Goal: Transaction & Acquisition: Purchase product/service

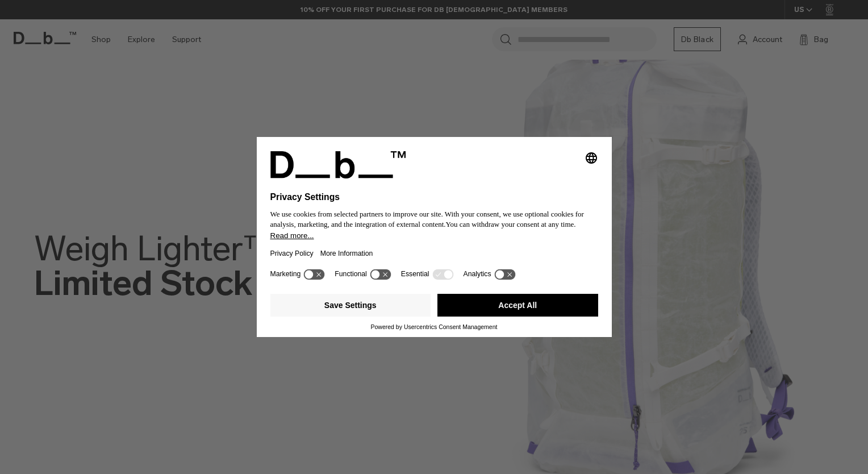
click at [514, 303] on button "Accept All" at bounding box center [517, 305] width 161 height 23
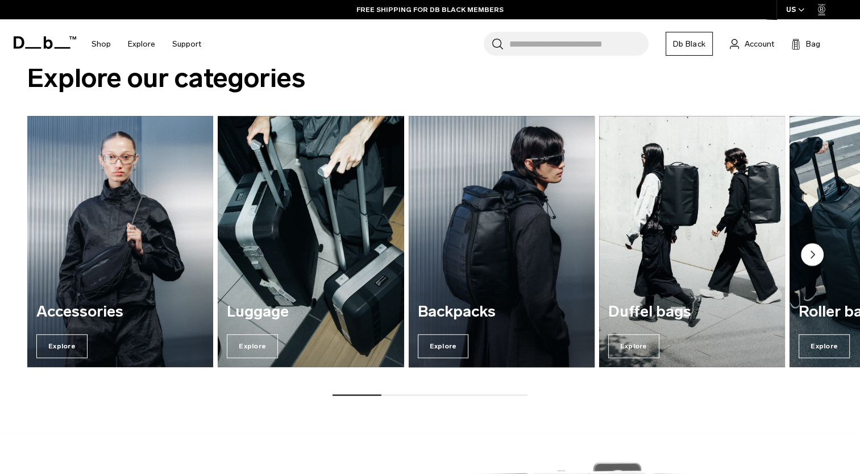
scroll to position [852, 0]
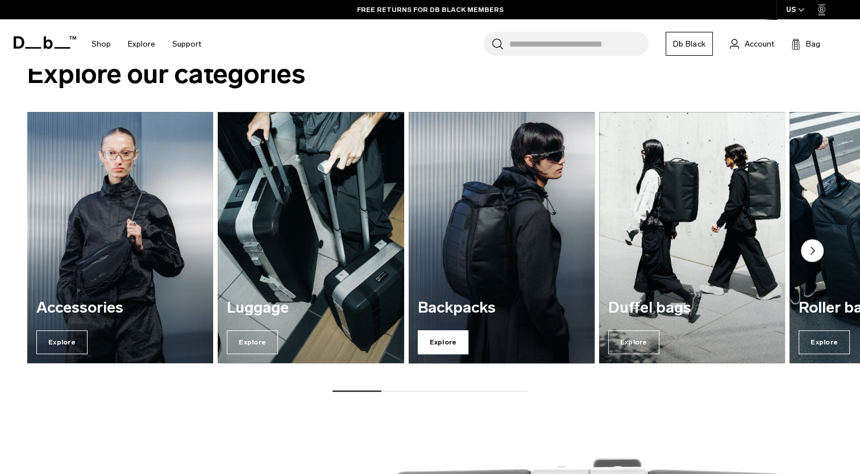
click at [446, 340] on span "Explore" at bounding box center [443, 342] width 51 height 24
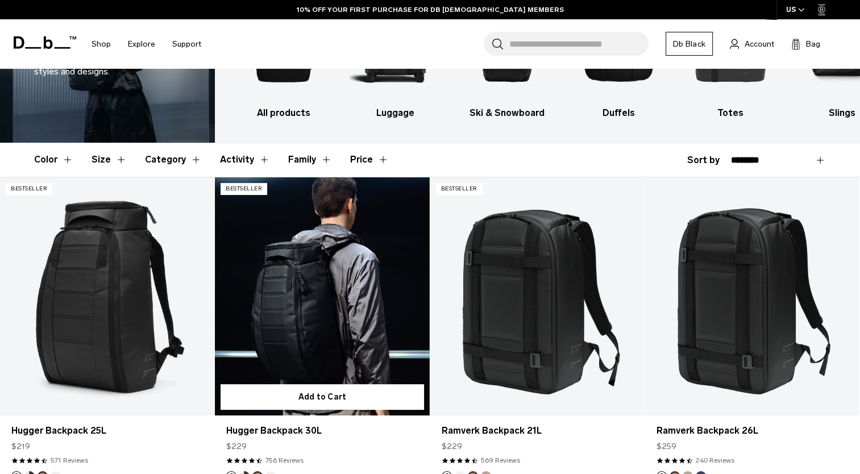
scroll to position [170, 0]
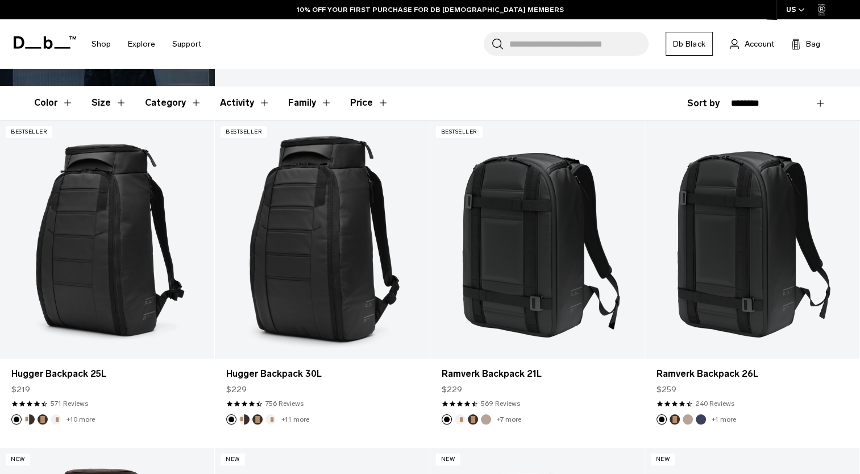
click at [256, 103] on button "Activity" at bounding box center [245, 102] width 50 height 33
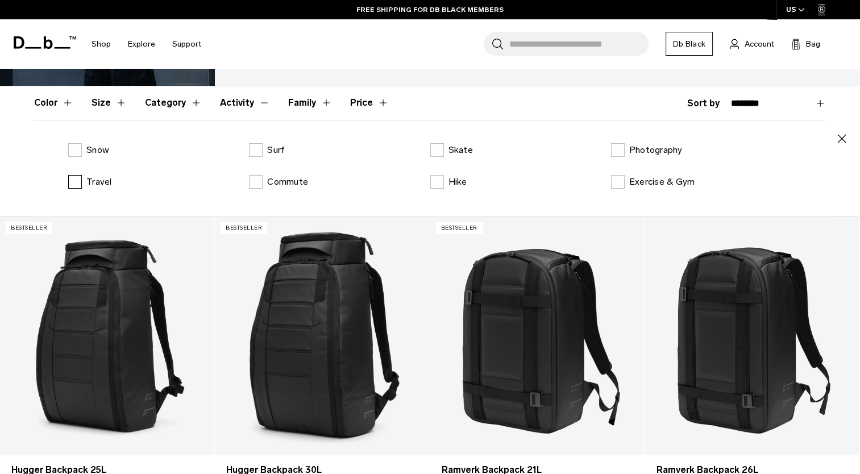
click at [74, 181] on label "Travel" at bounding box center [90, 182] width 44 height 14
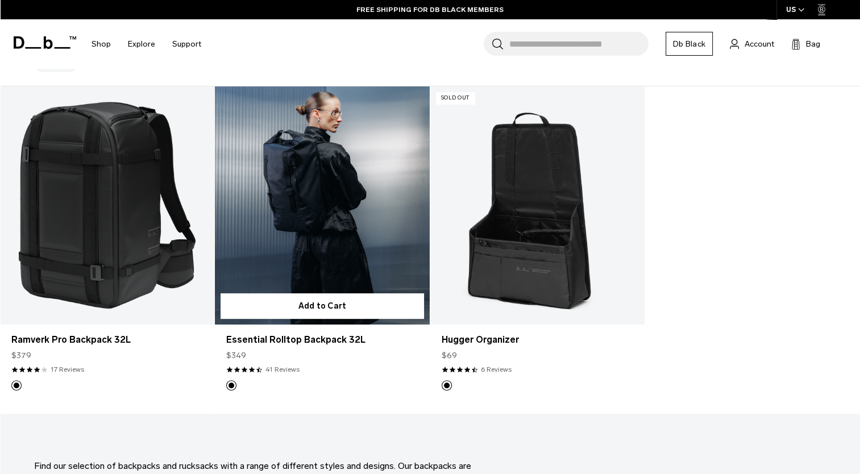
scroll to position [341, 0]
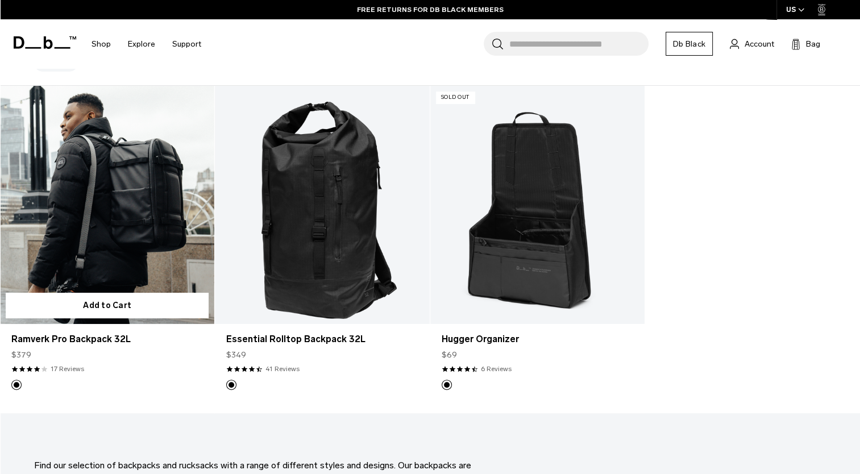
click at [99, 337] on link "Ramverk Pro Backpack 32L" at bounding box center [106, 339] width 191 height 14
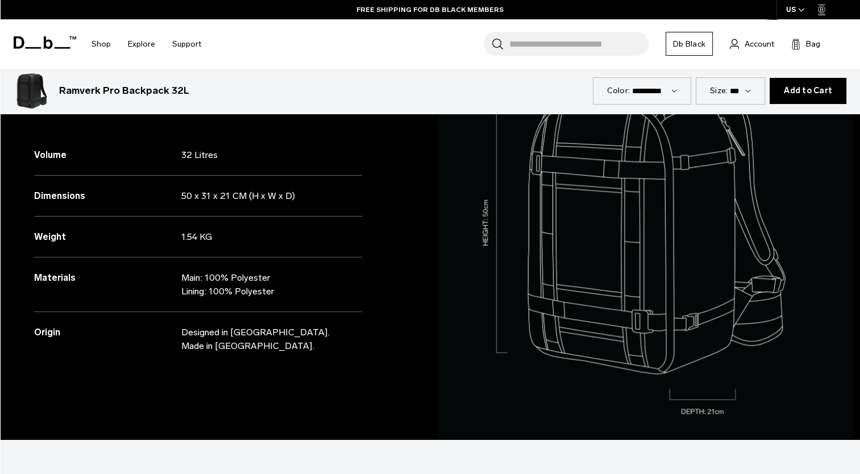
scroll to position [568, 0]
